Goal: Navigation & Orientation: Go to known website

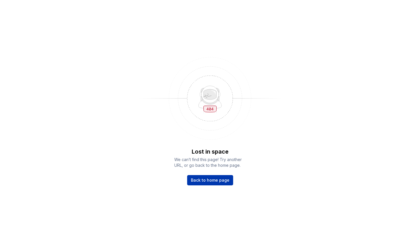
click at [207, 180] on span "Back to home page" at bounding box center [210, 180] width 39 height 6
